Goal: Information Seeking & Learning: Learn about a topic

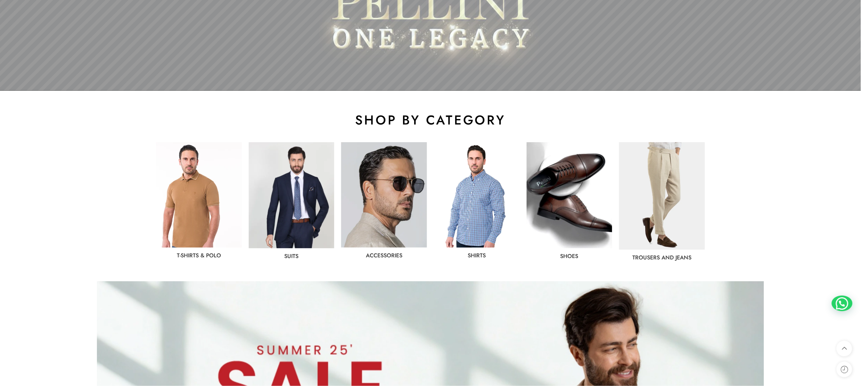
scroll to position [278, 0]
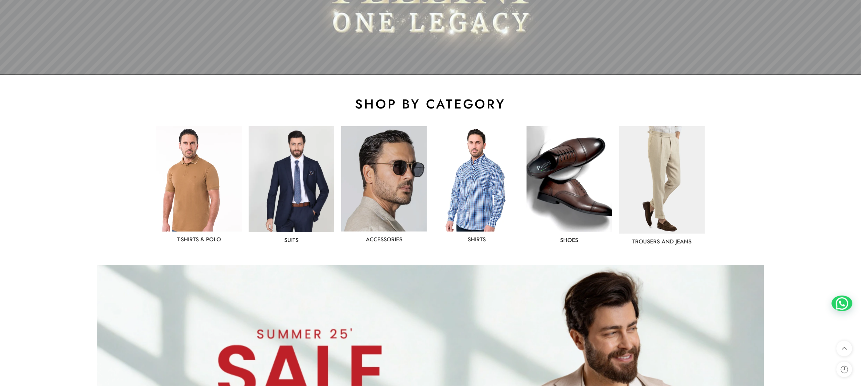
click at [197, 193] on img at bounding box center [199, 178] width 86 height 105
click at [297, 183] on img at bounding box center [292, 179] width 86 height 106
click at [465, 189] on img at bounding box center [477, 178] width 86 height 105
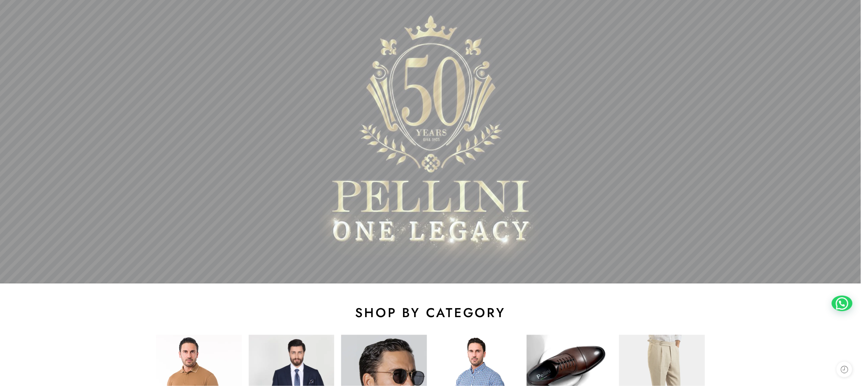
scroll to position [0, 0]
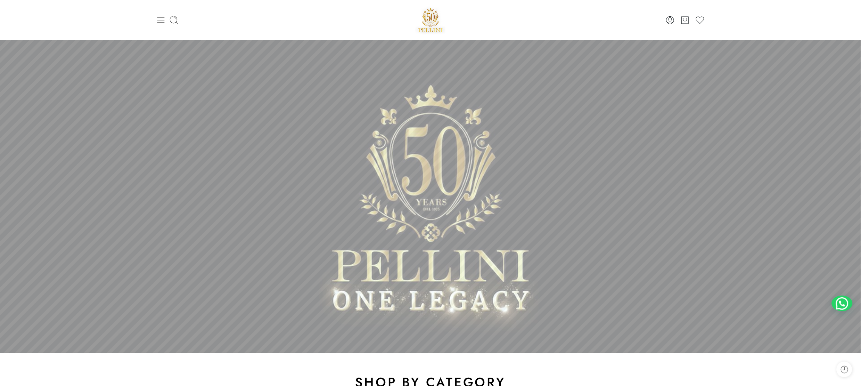
click at [160, 19] on icon at bounding box center [161, 20] width 10 height 10
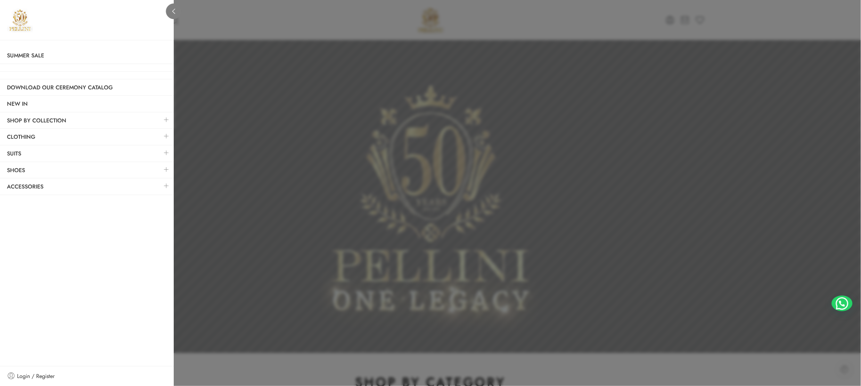
click at [174, 10] on icon at bounding box center [173, 11] width 5 height 5
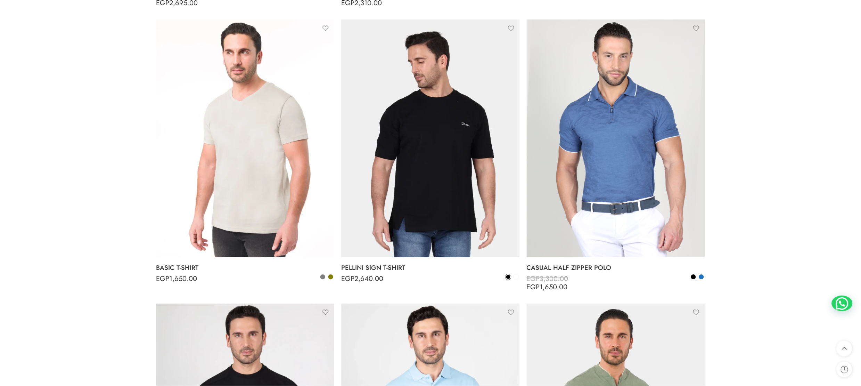
scroll to position [1530, 0]
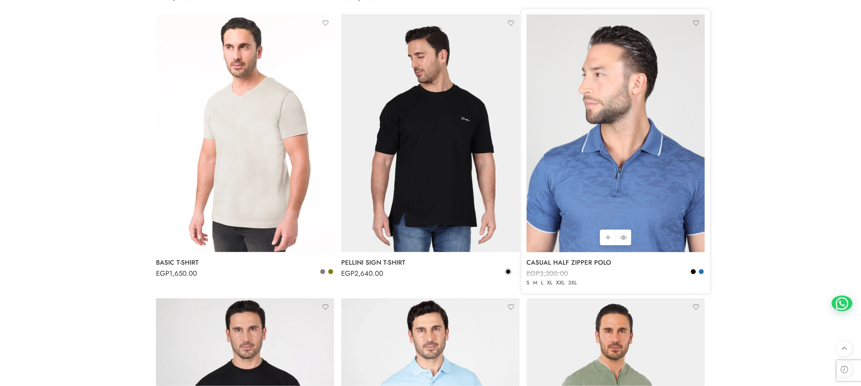
click at [634, 172] on img at bounding box center [616, 133] width 178 height 238
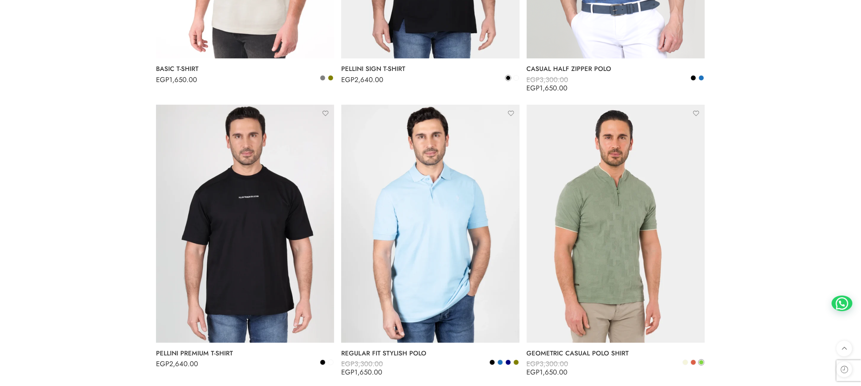
scroll to position [1738, 0]
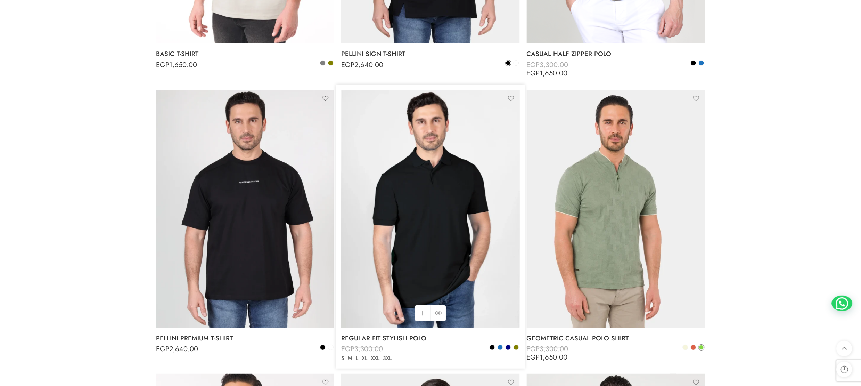
click at [456, 205] on img at bounding box center [430, 209] width 178 height 238
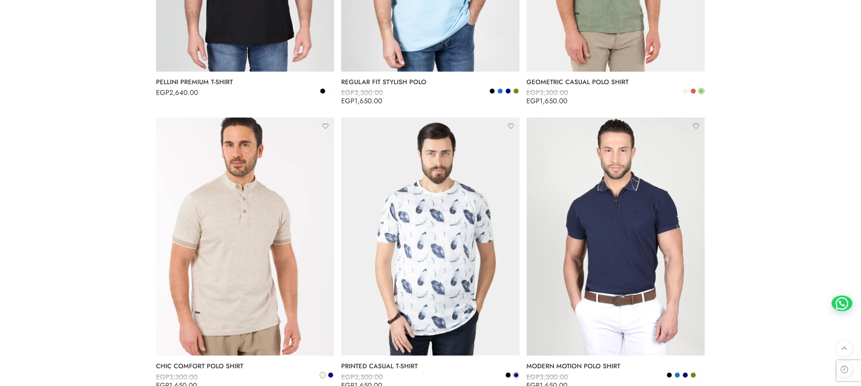
scroll to position [2086, 0]
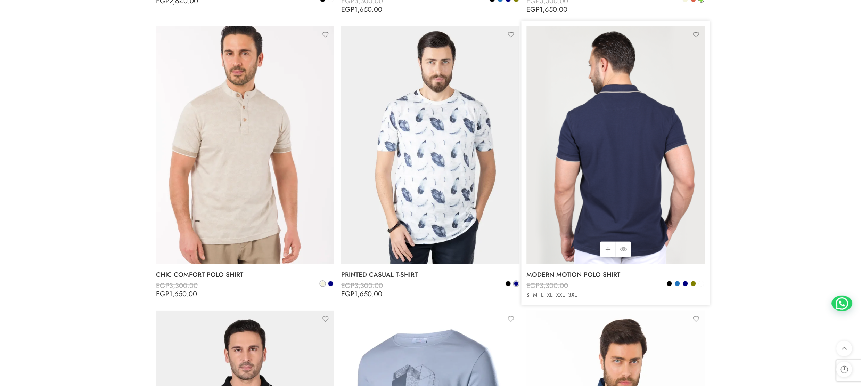
click at [611, 160] on img at bounding box center [616, 145] width 178 height 238
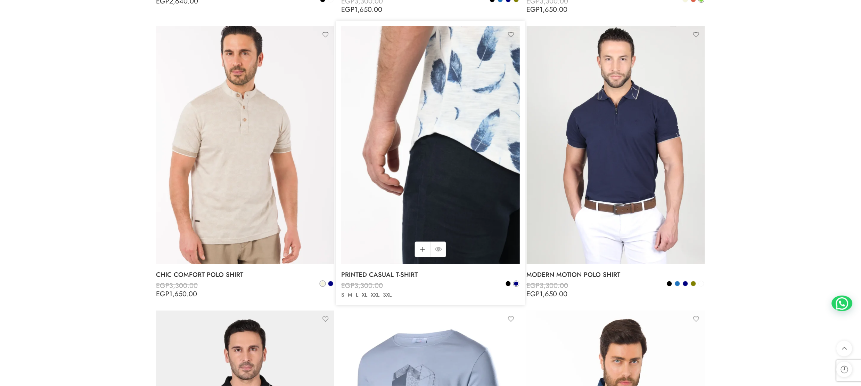
click at [427, 157] on img at bounding box center [430, 145] width 178 height 238
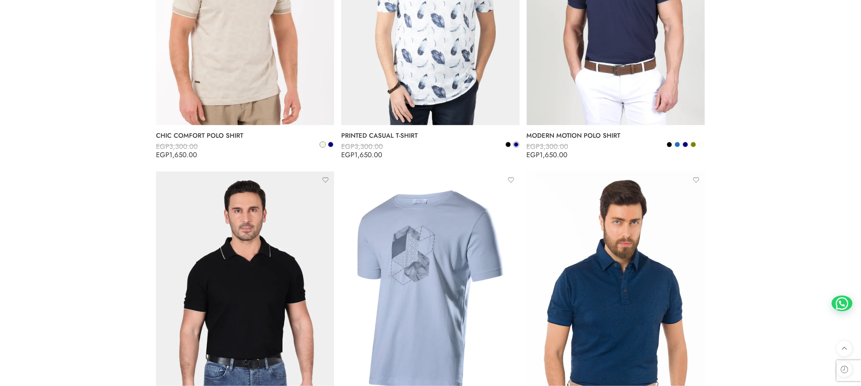
scroll to position [2364, 0]
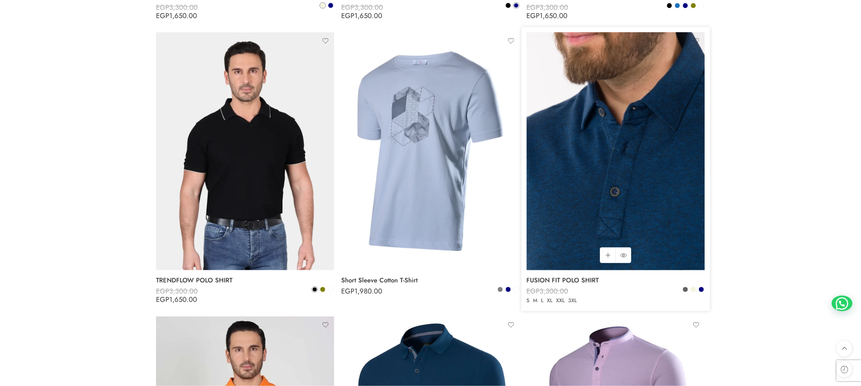
click at [636, 191] on img at bounding box center [616, 151] width 178 height 238
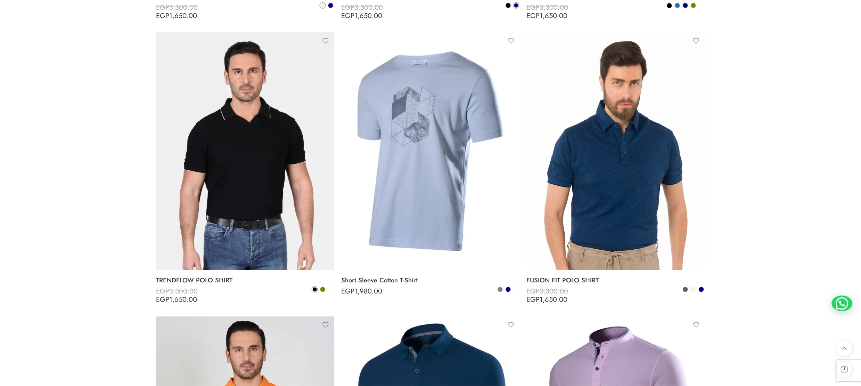
click at [263, 220] on img at bounding box center [245, 151] width 178 height 238
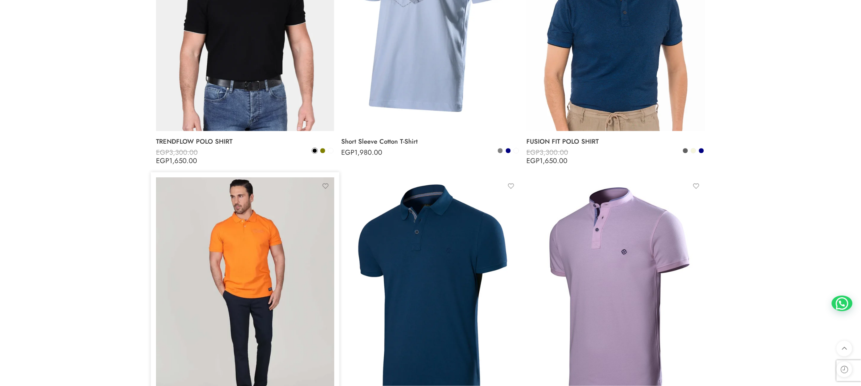
scroll to position [2642, 0]
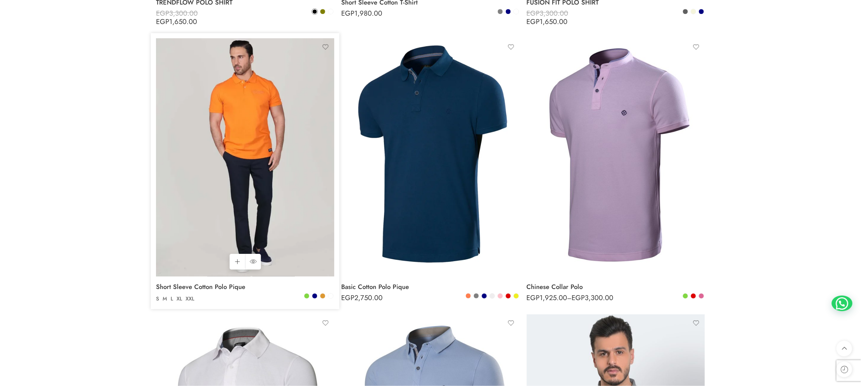
click at [218, 182] on img at bounding box center [245, 157] width 178 height 238
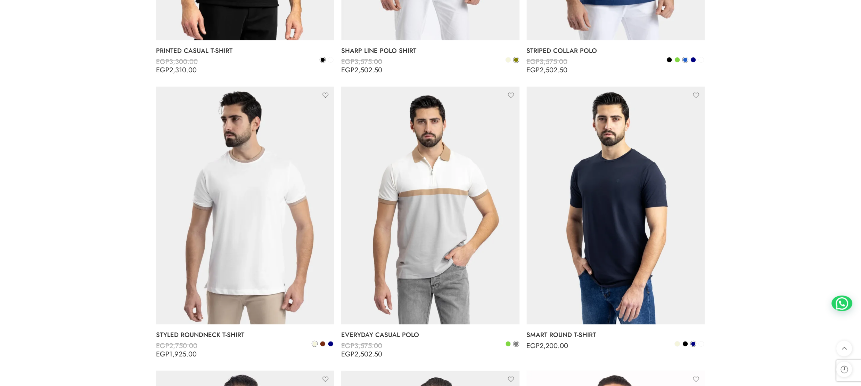
scroll to position [973, 0]
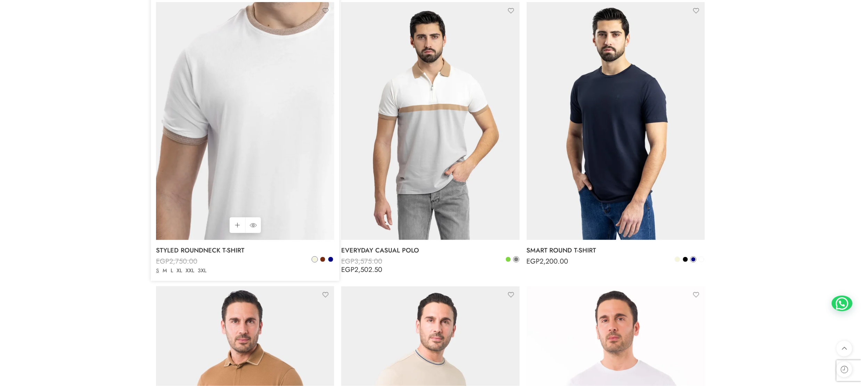
click at [201, 143] on img at bounding box center [245, 121] width 178 height 238
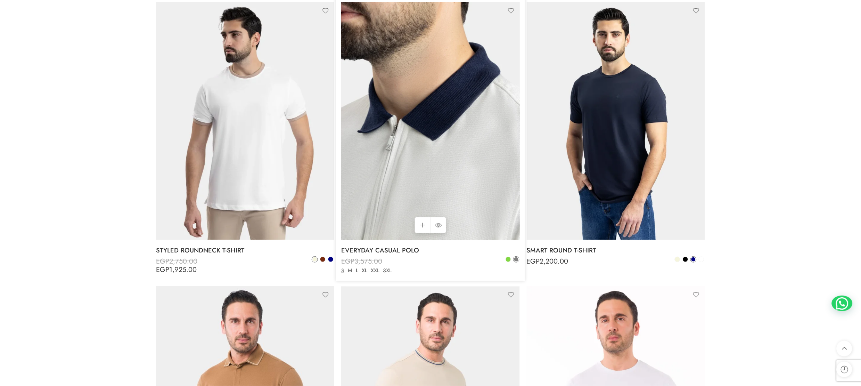
click at [413, 121] on img at bounding box center [430, 121] width 178 height 238
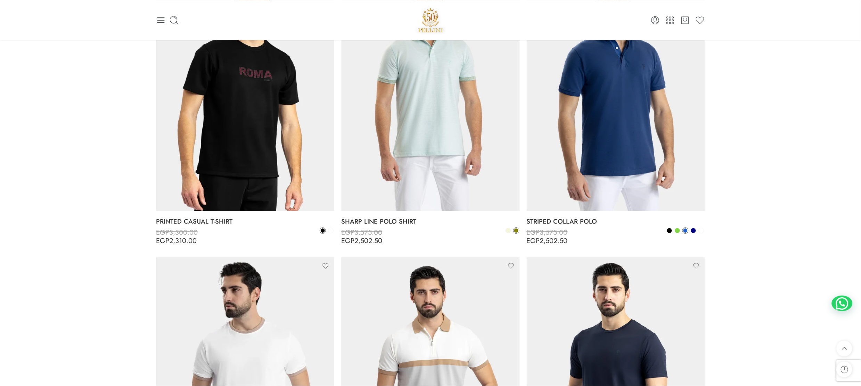
scroll to position [626, 0]
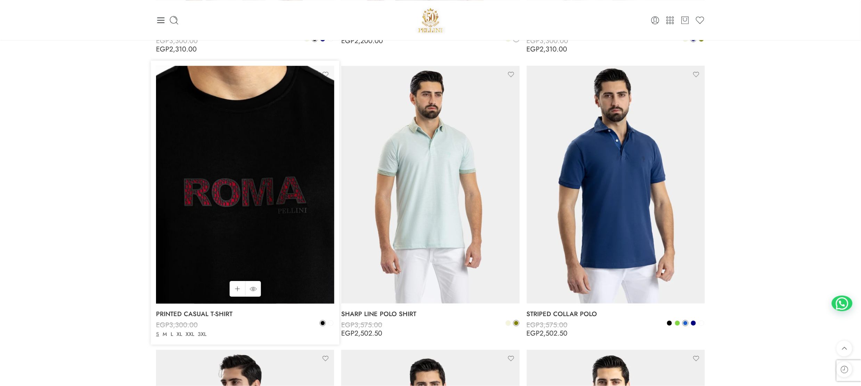
click at [229, 201] on img at bounding box center [245, 185] width 178 height 238
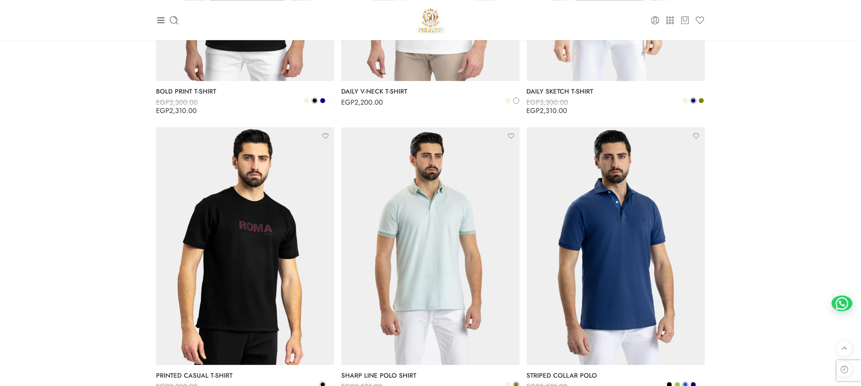
scroll to position [417, 0]
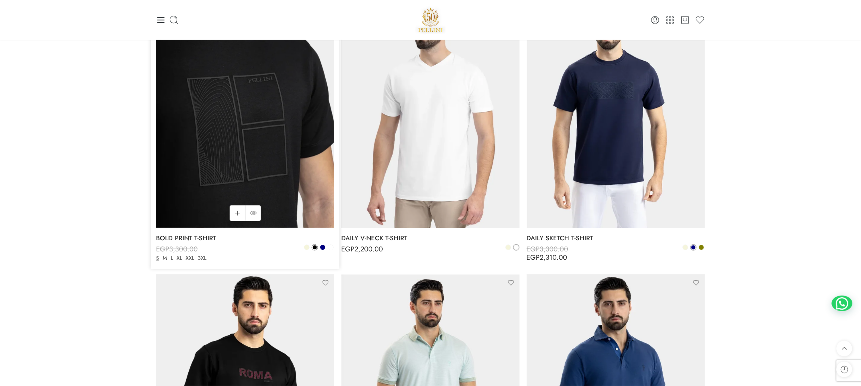
click at [200, 196] on img at bounding box center [245, 109] width 178 height 238
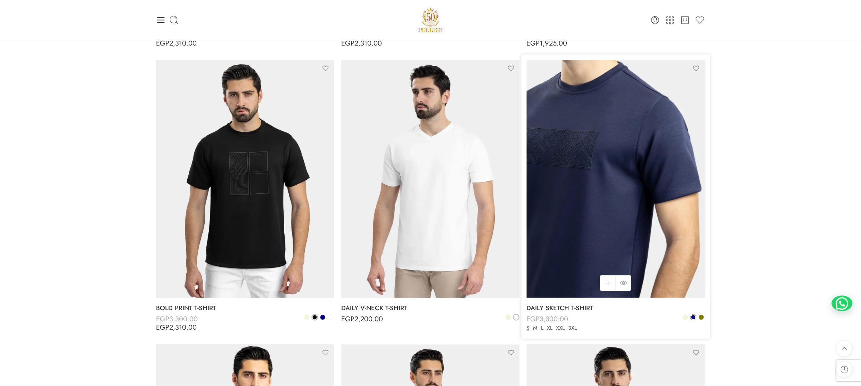
click at [605, 185] on img at bounding box center [616, 179] width 178 height 238
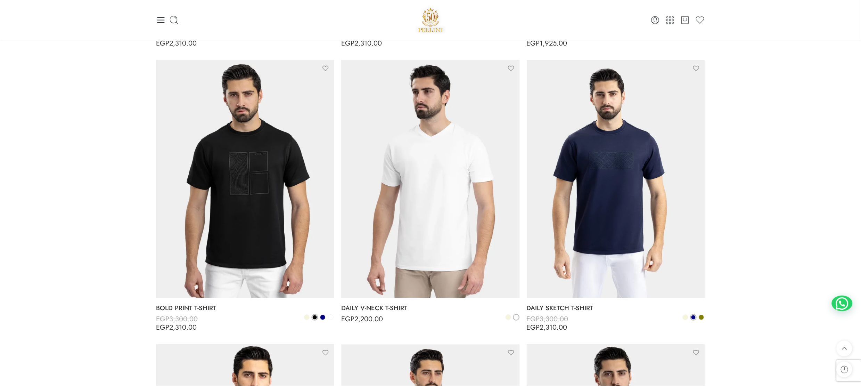
scroll to position [70, 0]
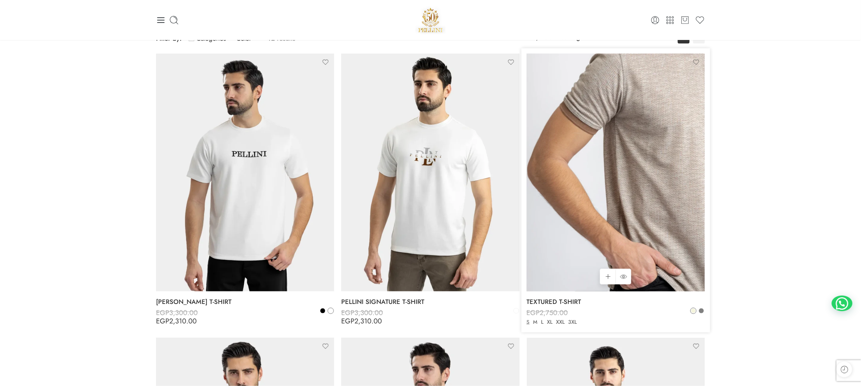
click at [641, 165] on img at bounding box center [616, 173] width 178 height 238
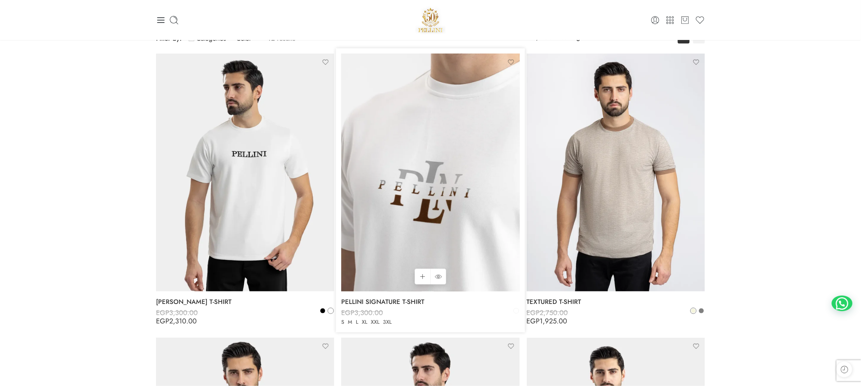
click at [444, 163] on img at bounding box center [430, 173] width 178 height 238
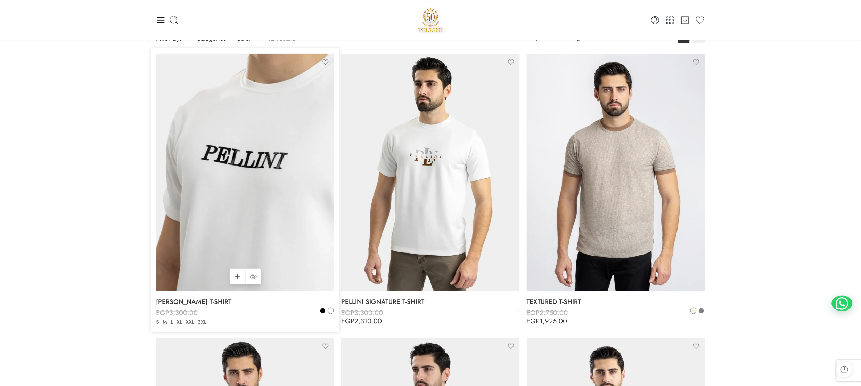
click at [223, 157] on img at bounding box center [245, 173] width 178 height 238
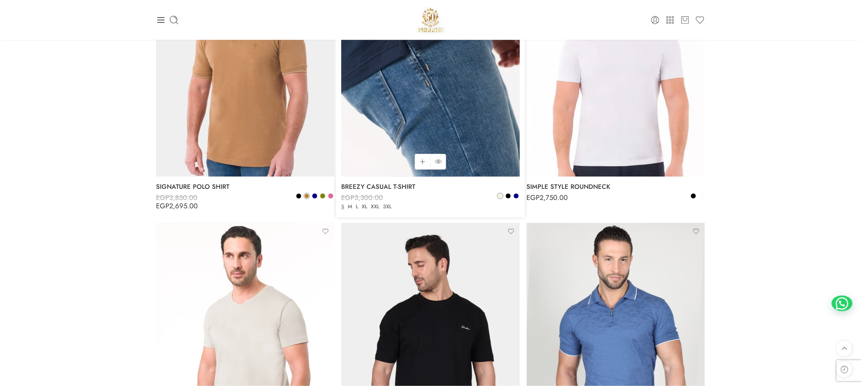
scroll to position [1182, 0]
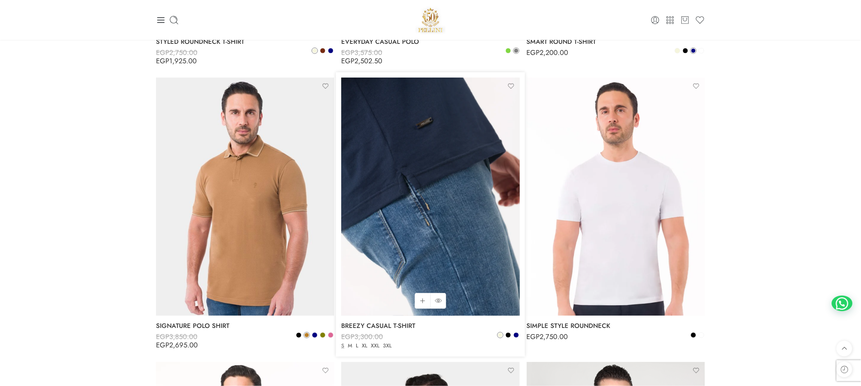
click at [434, 203] on img at bounding box center [430, 197] width 178 height 238
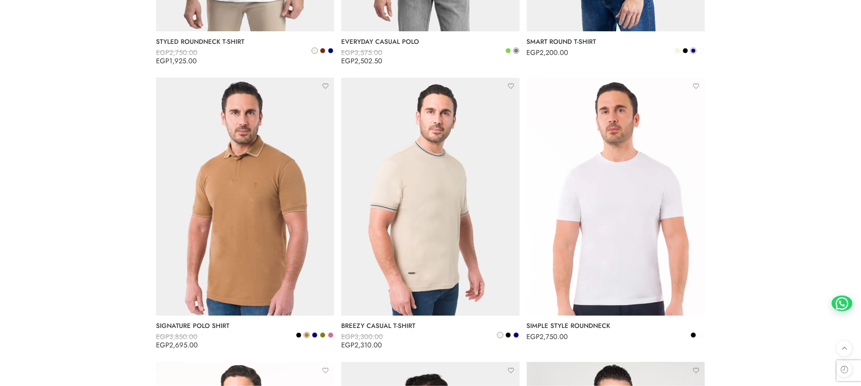
scroll to position [1437, 0]
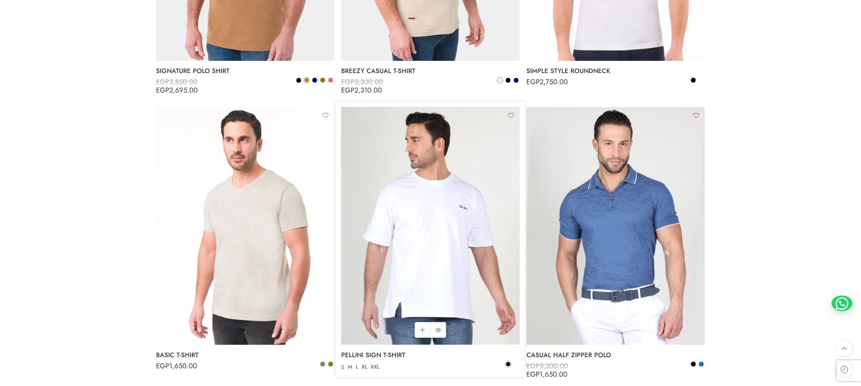
click at [449, 230] on img at bounding box center [430, 226] width 178 height 238
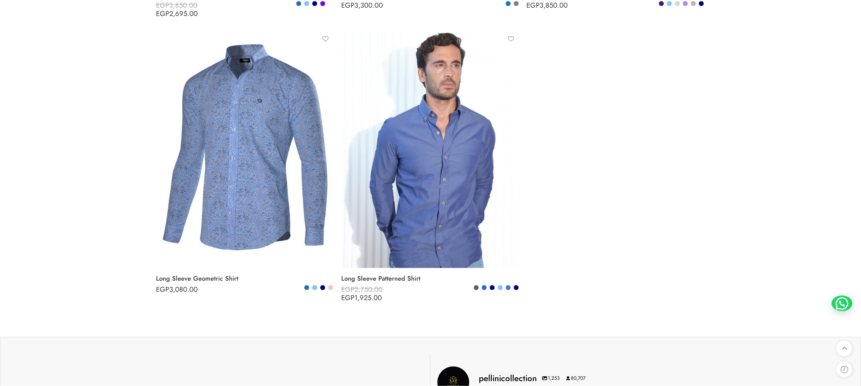
scroll to position [2642, 0]
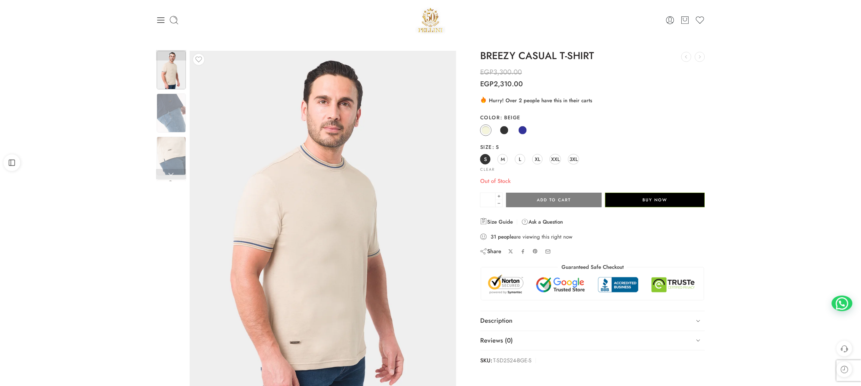
click at [105, 193] on div "Previous Next" at bounding box center [430, 234] width 861 height 389
